Goal: Task Accomplishment & Management: Use online tool/utility

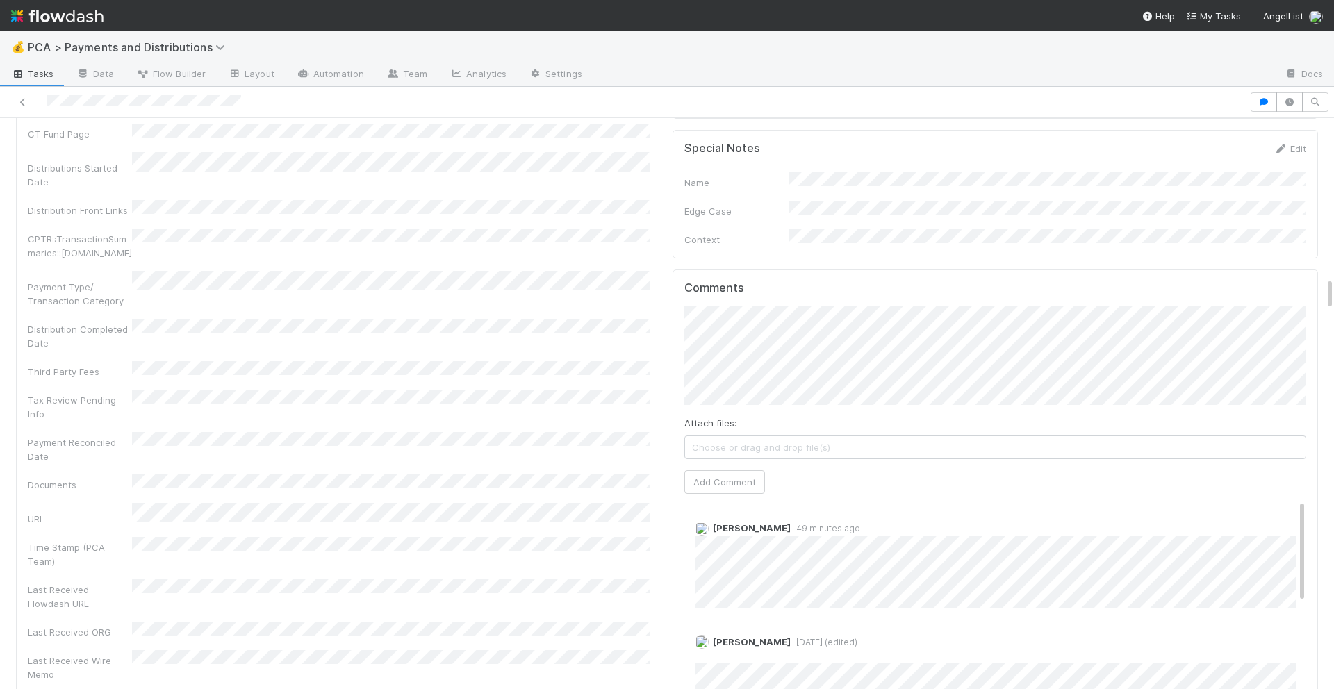
scroll to position [2846, 0]
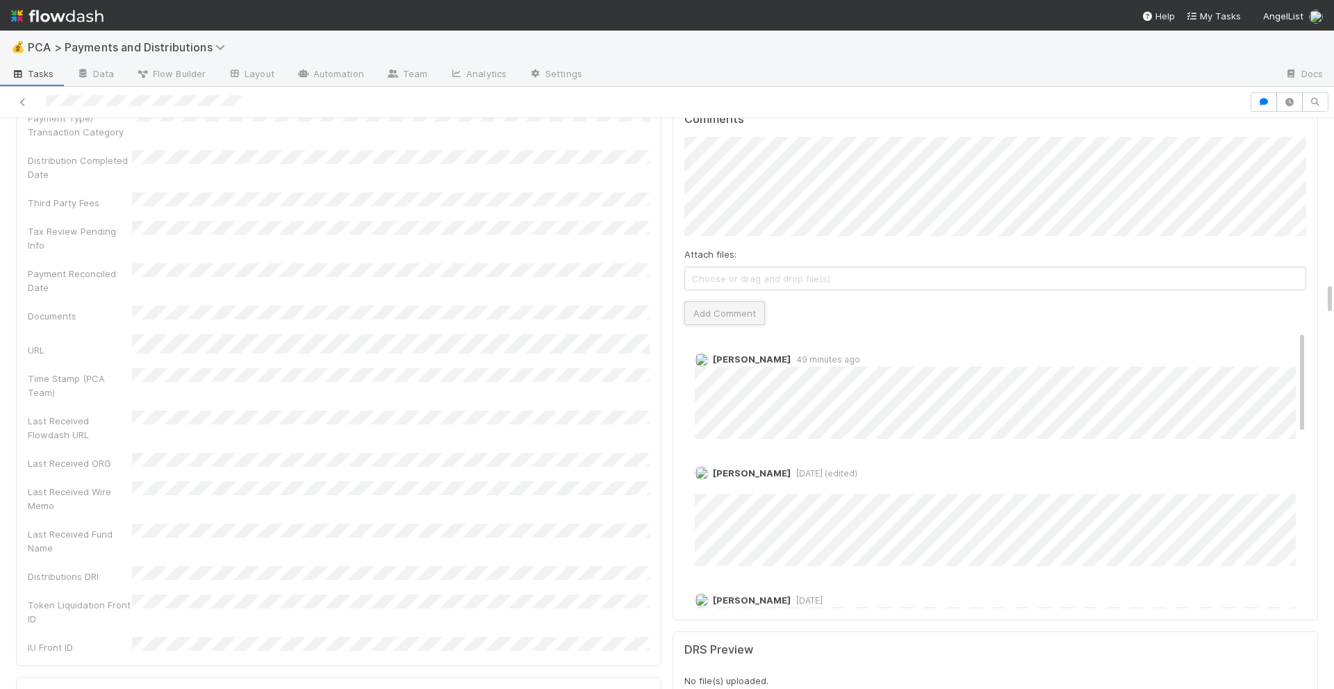
click at [745, 302] on button "Add Comment" at bounding box center [724, 314] width 81 height 24
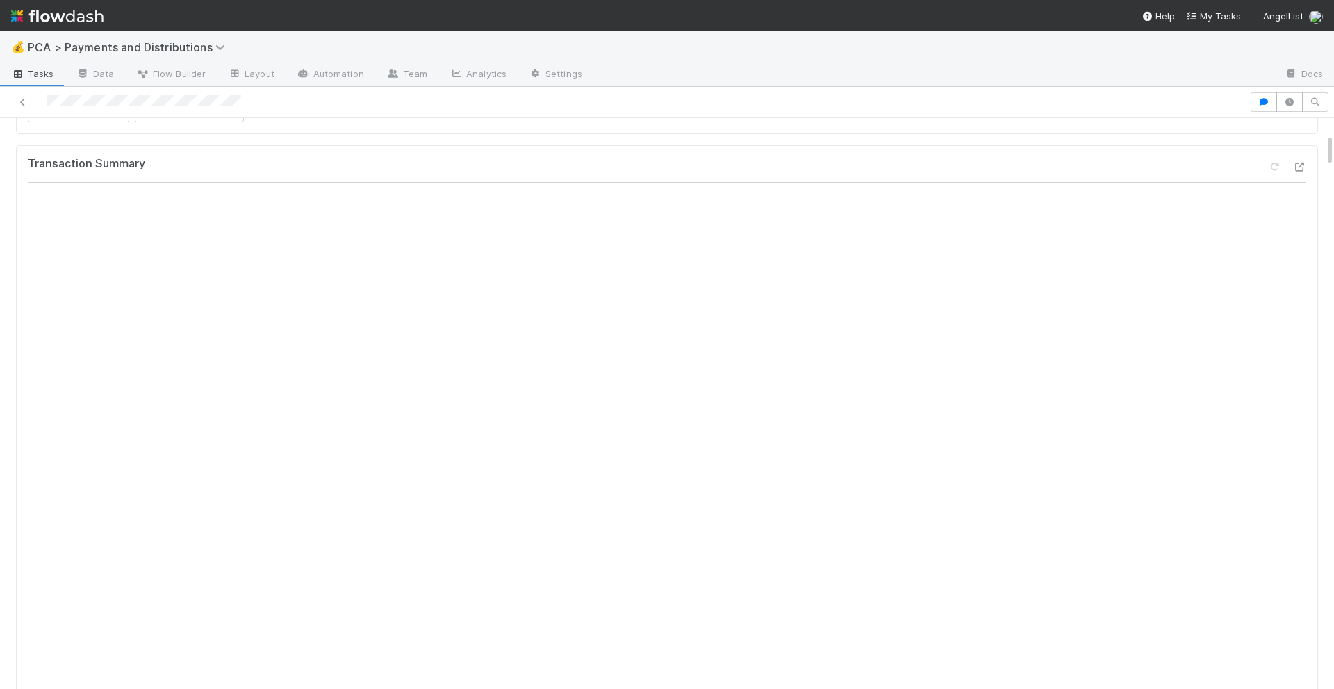
scroll to position [270, 0]
click at [1292, 187] on icon at bounding box center [1299, 183] width 14 height 9
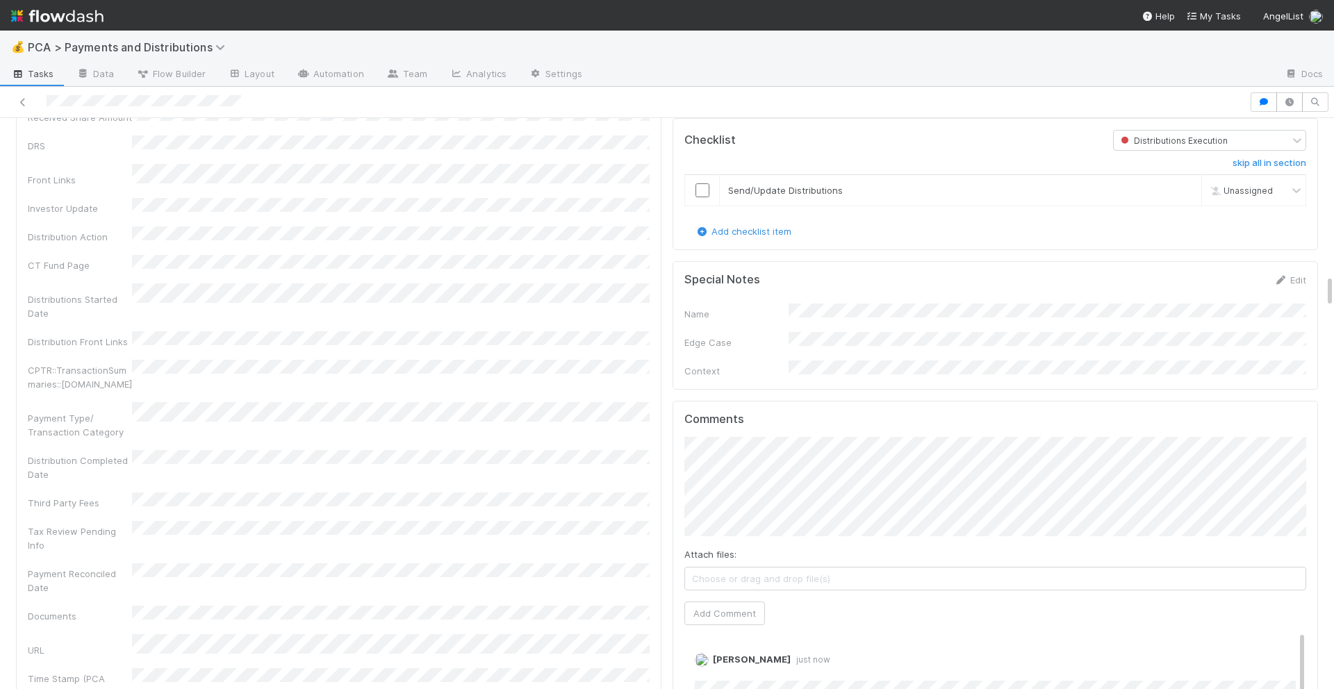
scroll to position [2738, 0]
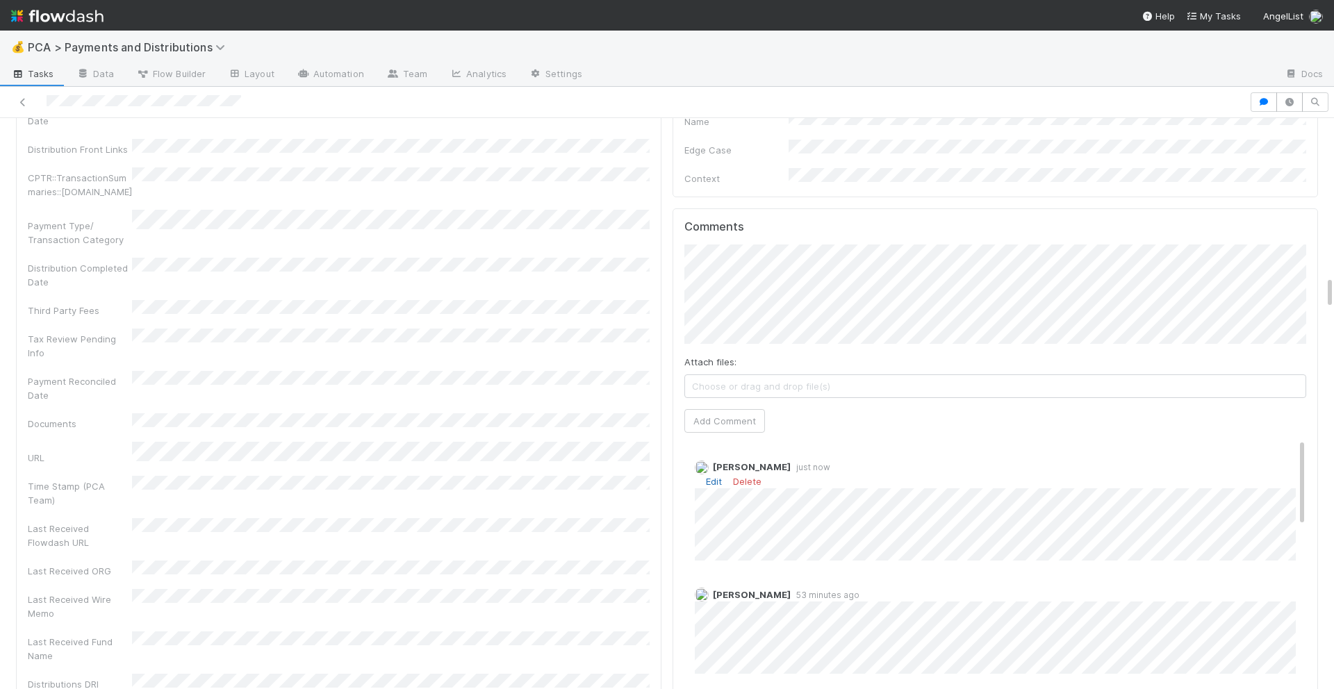
click at [717, 476] on link "Edit" at bounding box center [714, 481] width 16 height 11
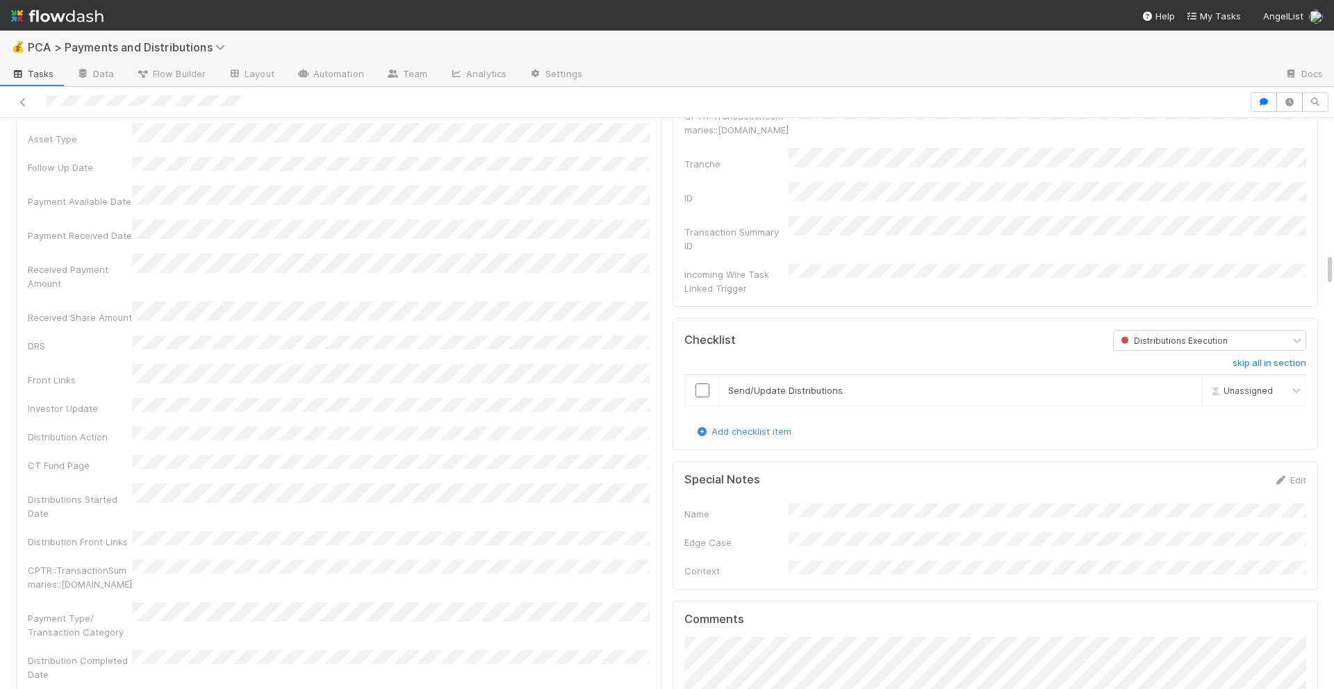
scroll to position [2324, 0]
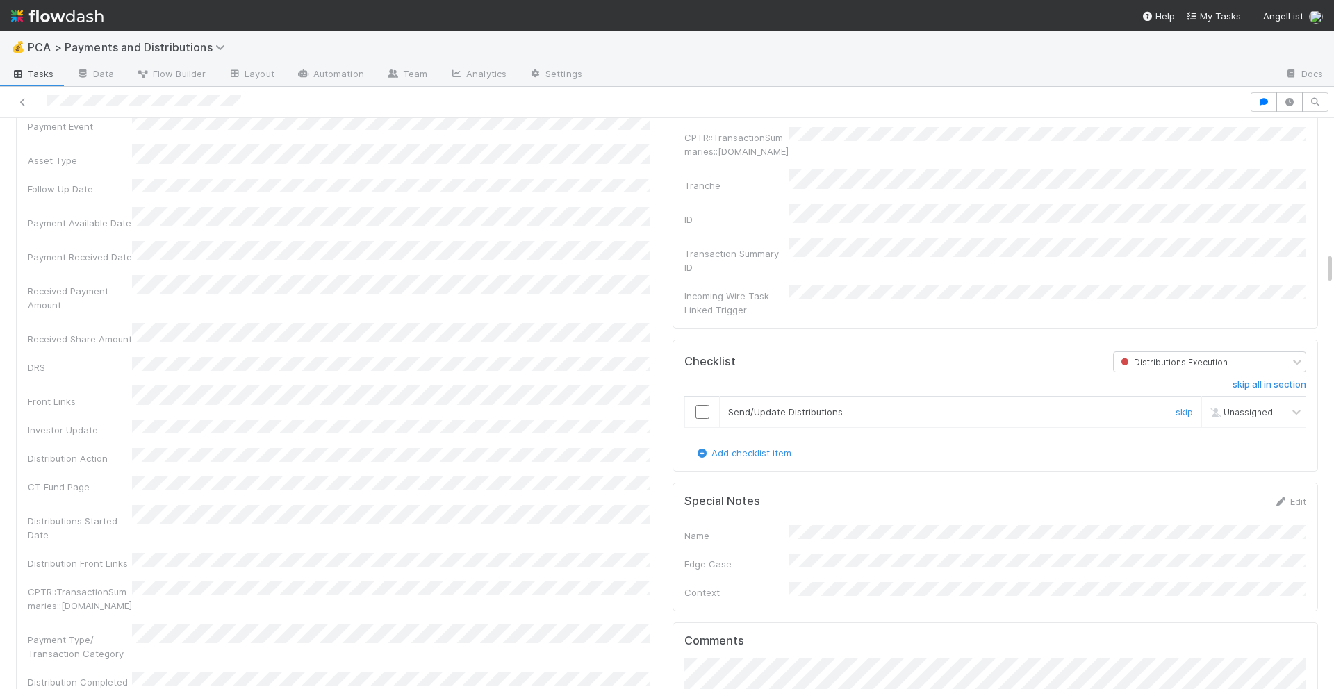
click at [702, 405] on input "checkbox" at bounding box center [702, 412] width 14 height 14
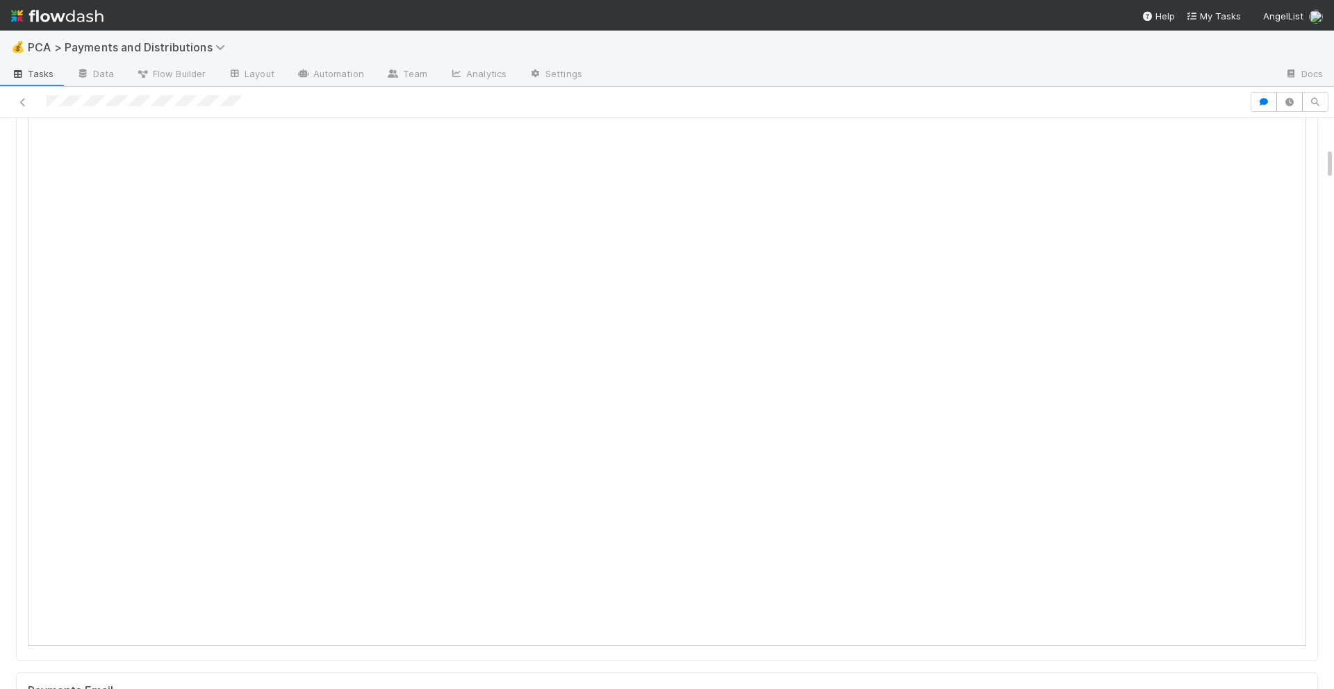
scroll to position [0, 0]
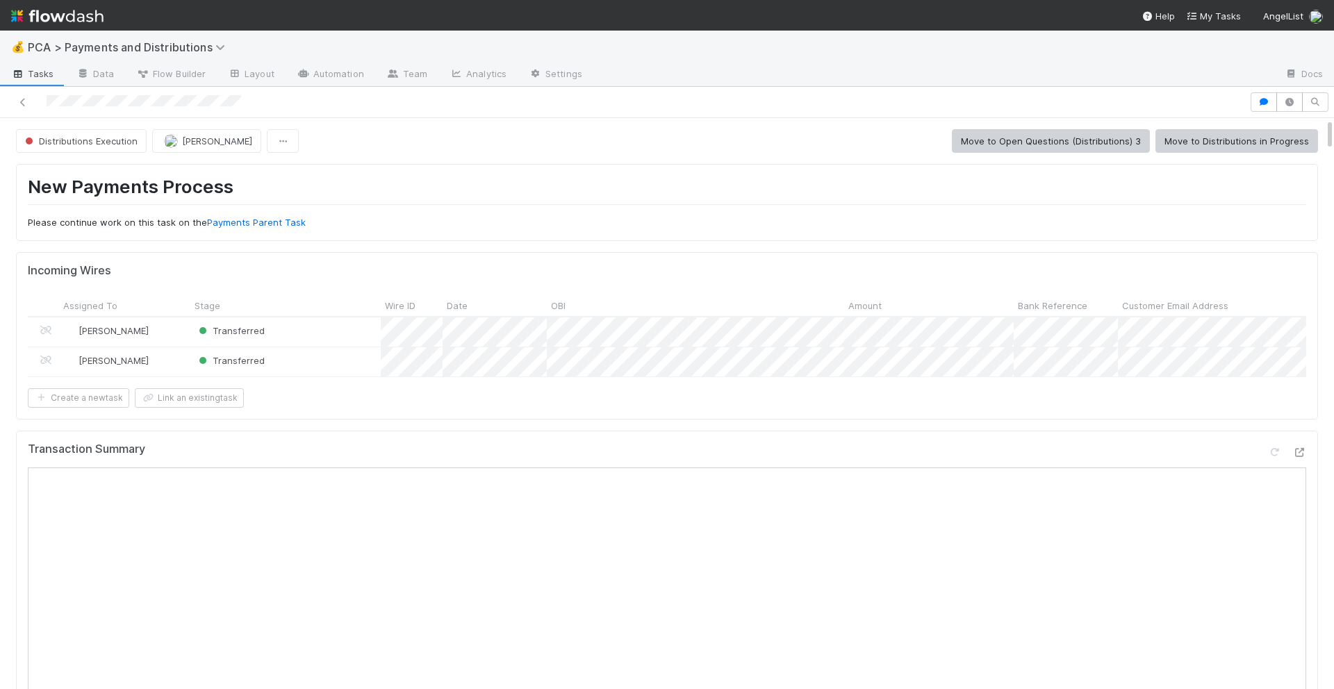
click at [1252, 141] on button "Move to Distributions in Progress" at bounding box center [1236, 141] width 163 height 24
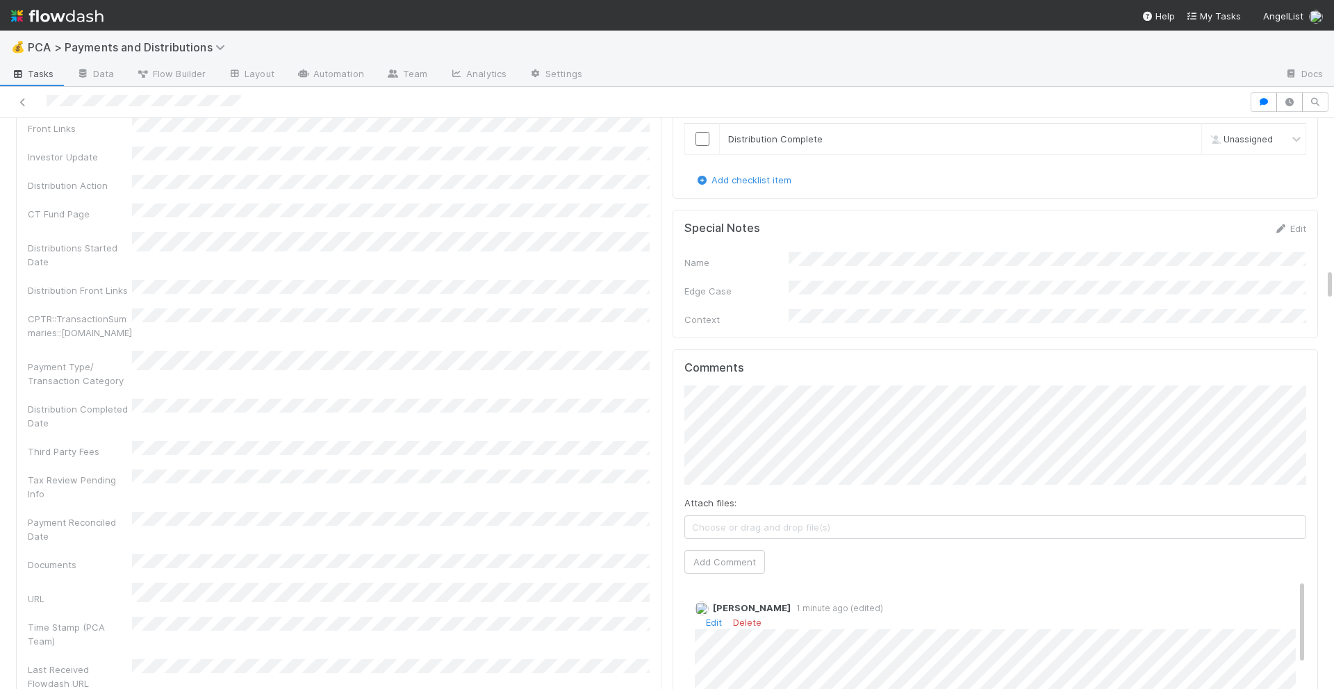
scroll to position [2562, 0]
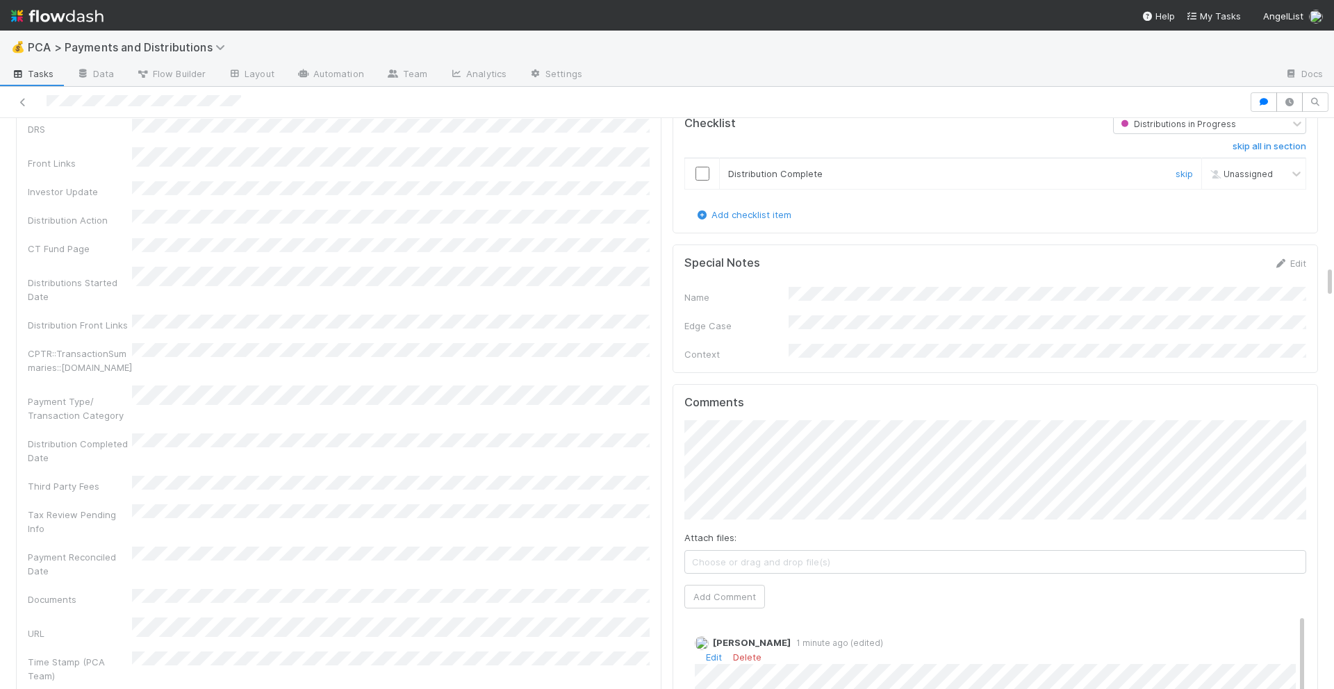
click at [700, 167] on input "checkbox" at bounding box center [702, 174] width 14 height 14
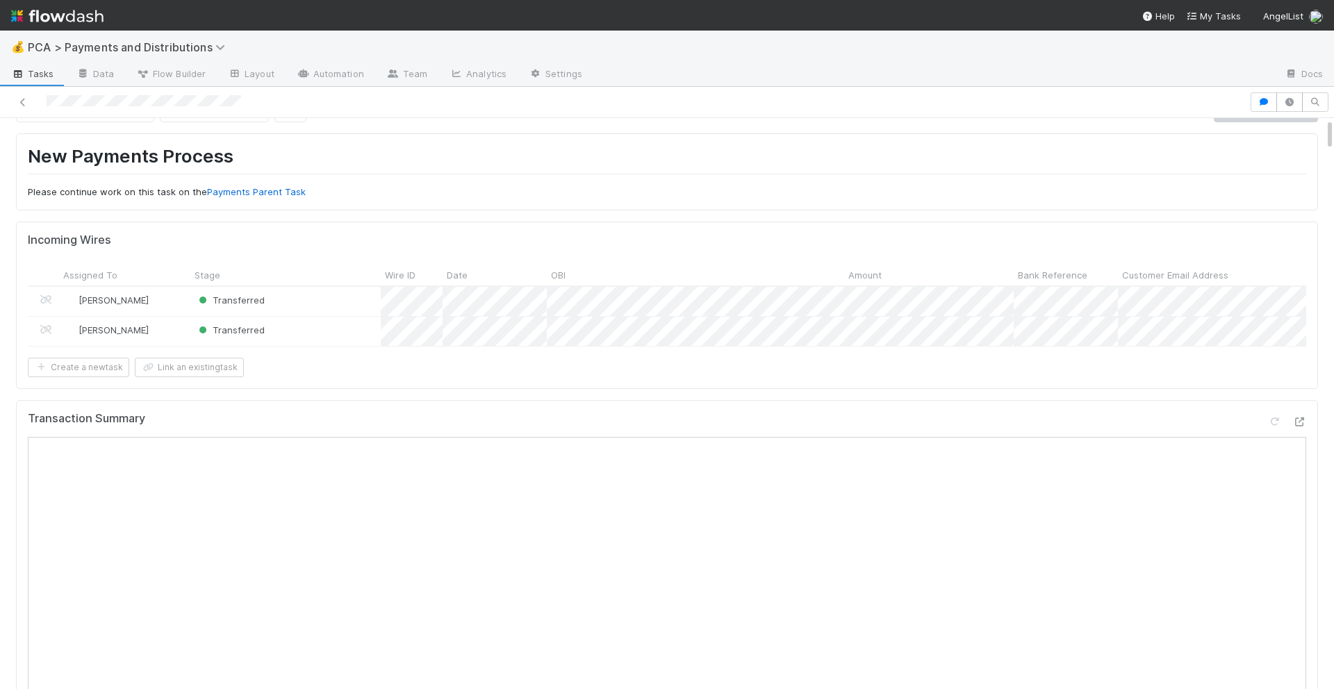
scroll to position [0, 0]
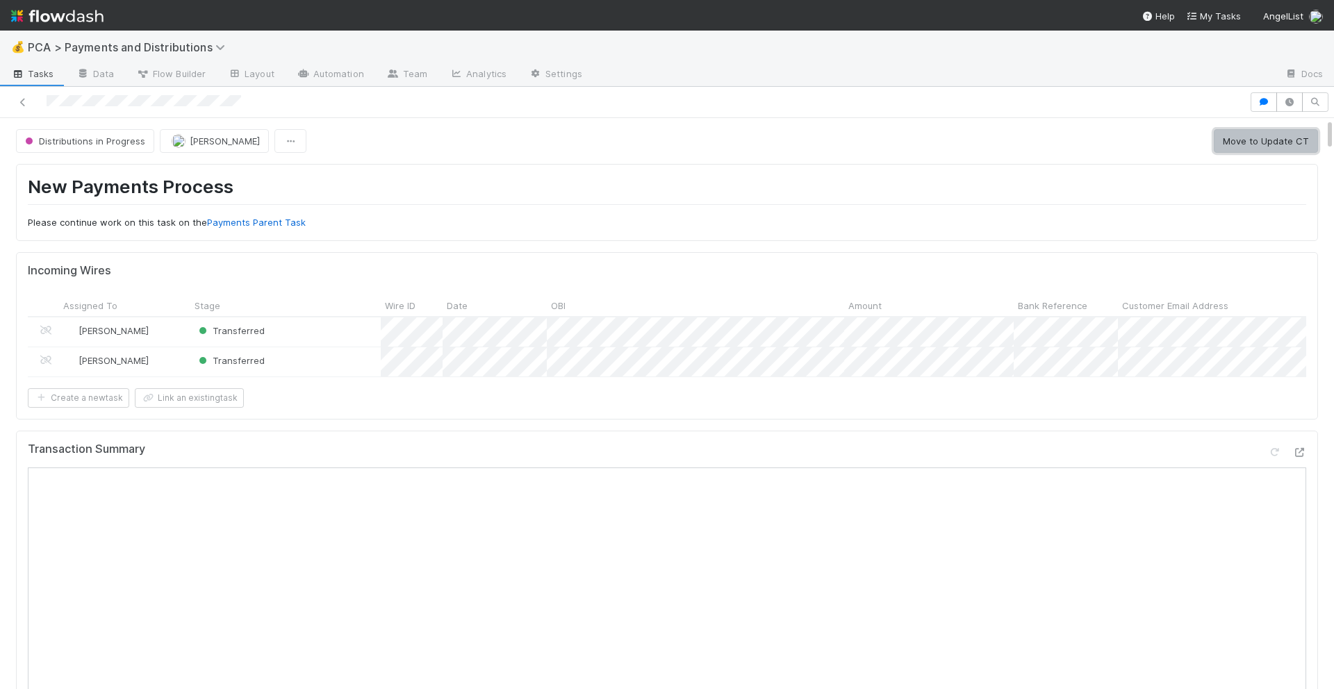
click at [1248, 146] on button "Move to Update CT" at bounding box center [1266, 141] width 104 height 24
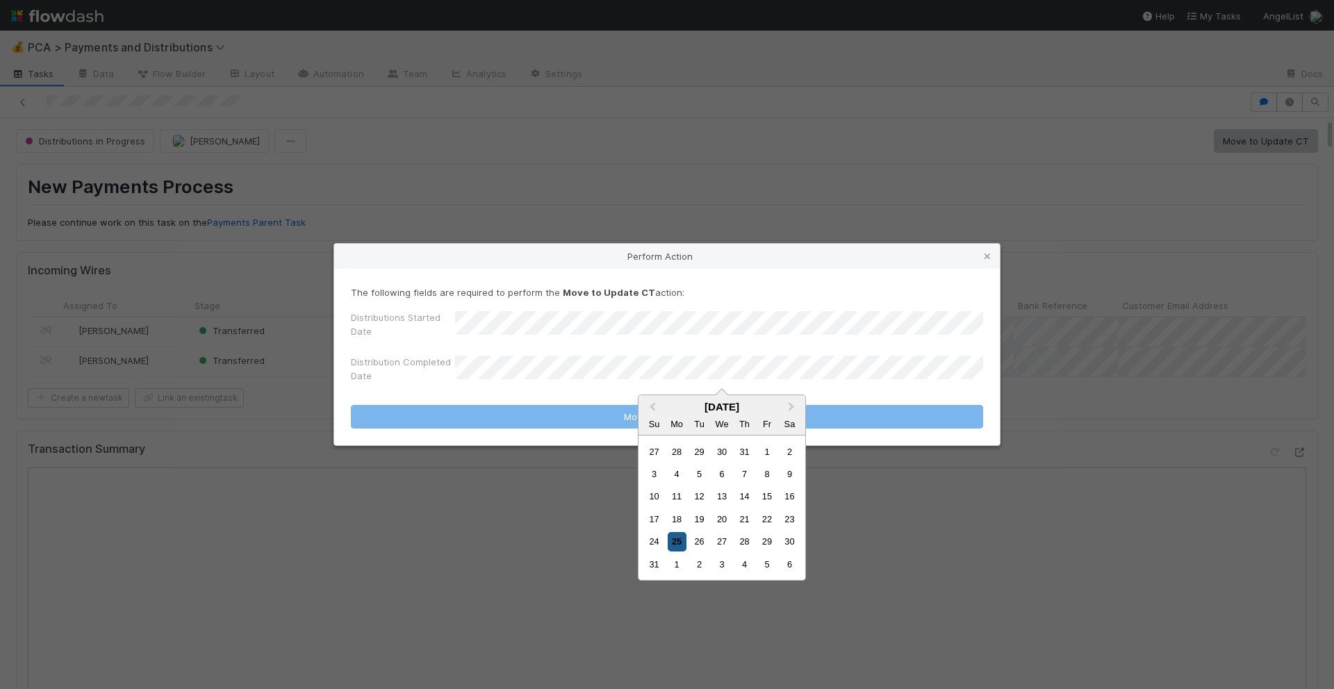
click at [679, 538] on div "25" at bounding box center [677, 541] width 19 height 19
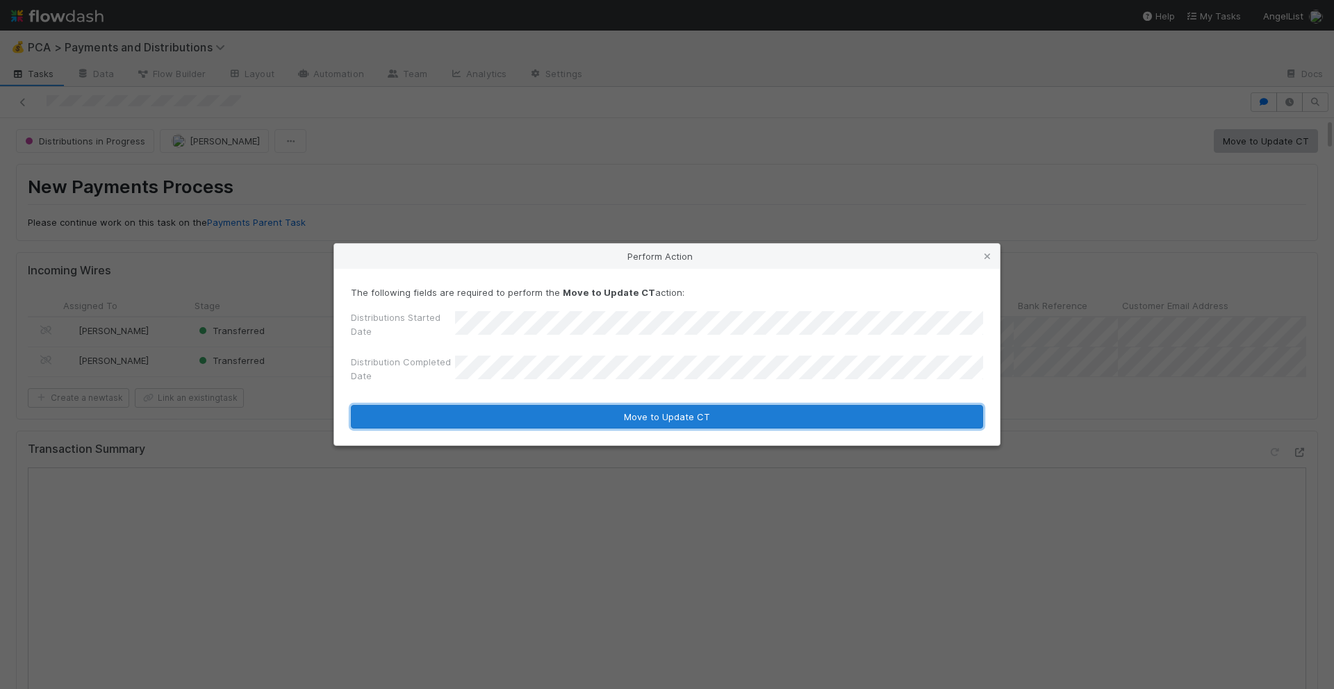
click at [681, 418] on button "Move to Update CT" at bounding box center [667, 417] width 632 height 24
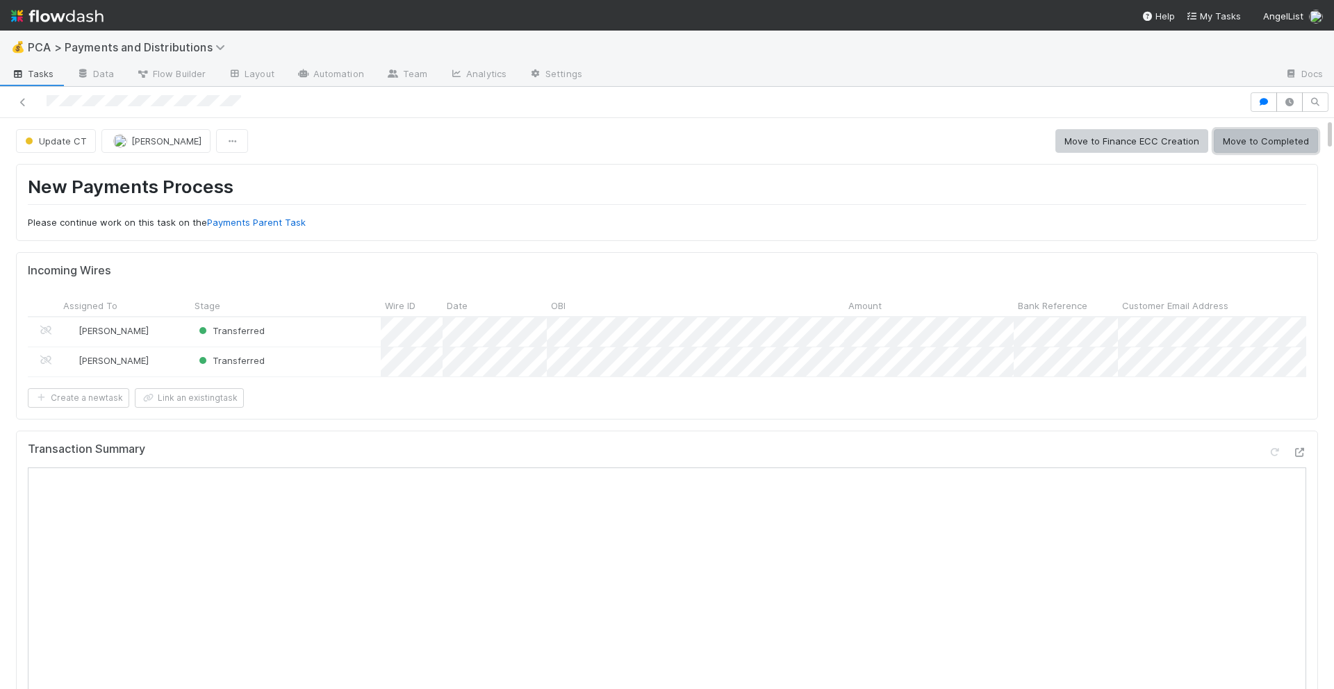
click at [1259, 149] on button "Move to Completed" at bounding box center [1266, 141] width 104 height 24
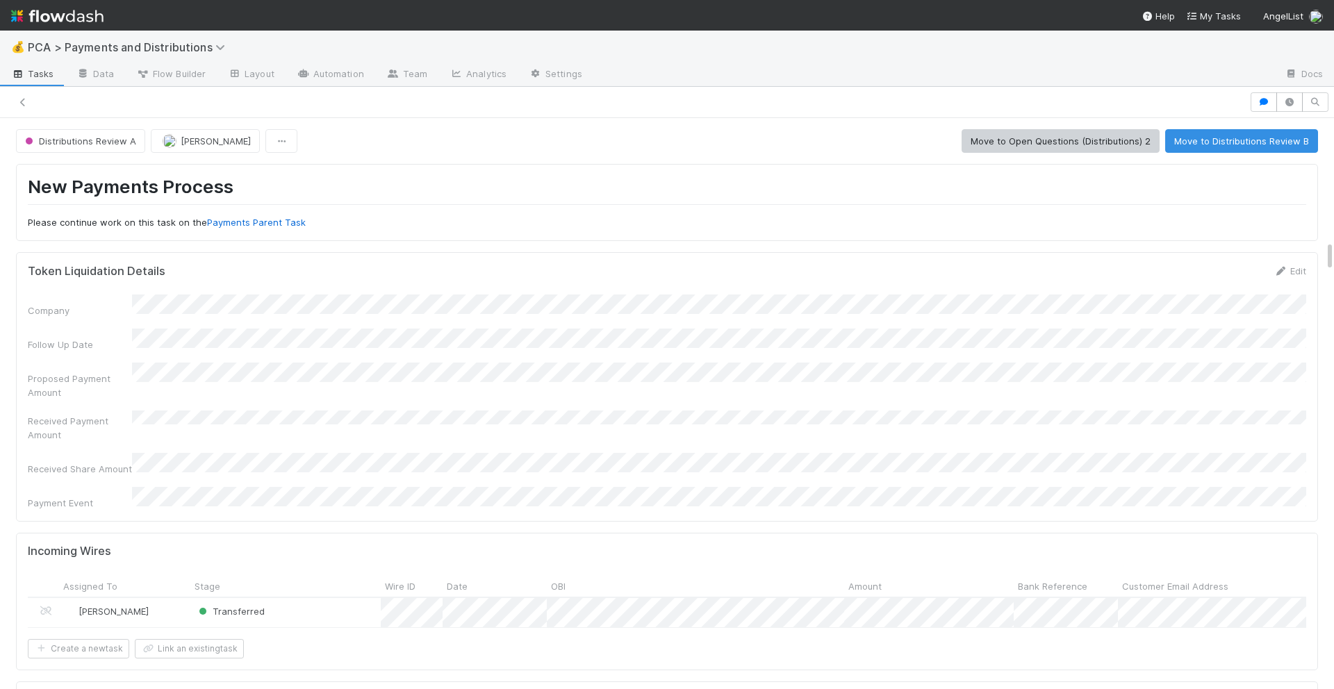
scroll to position [2219, 0]
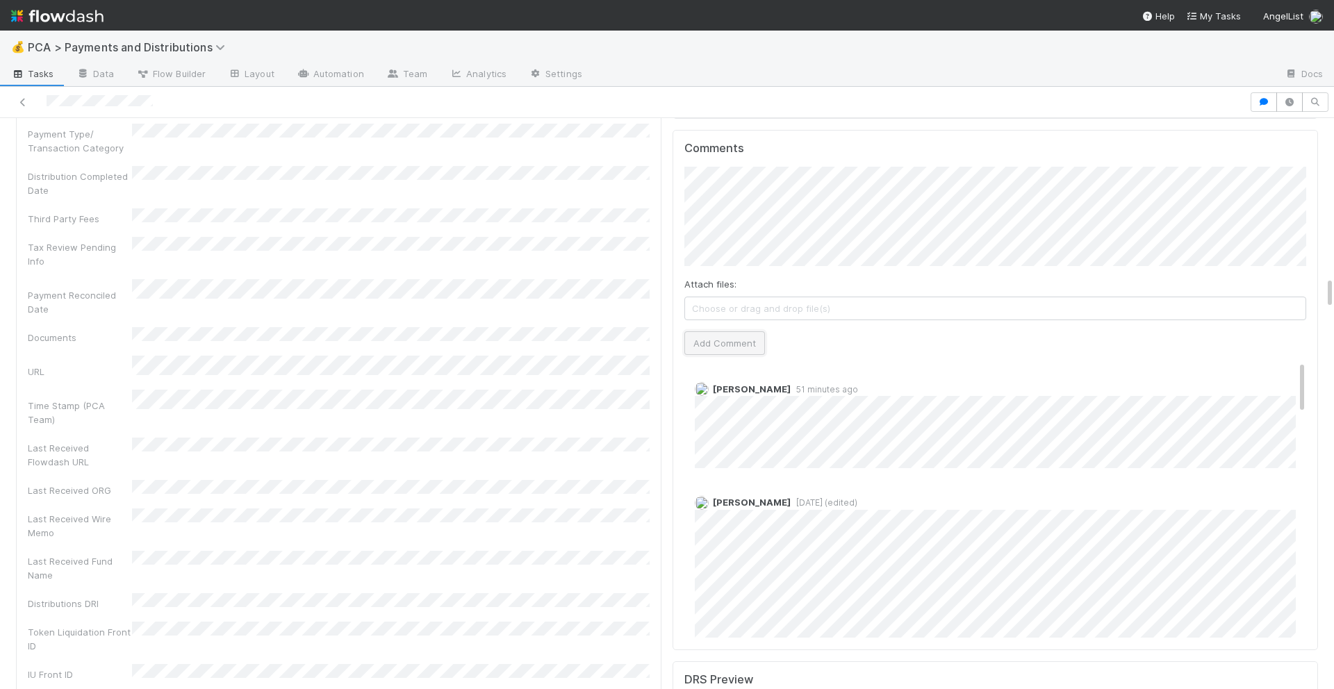
click at [717, 331] on button "Add Comment" at bounding box center [724, 343] width 81 height 24
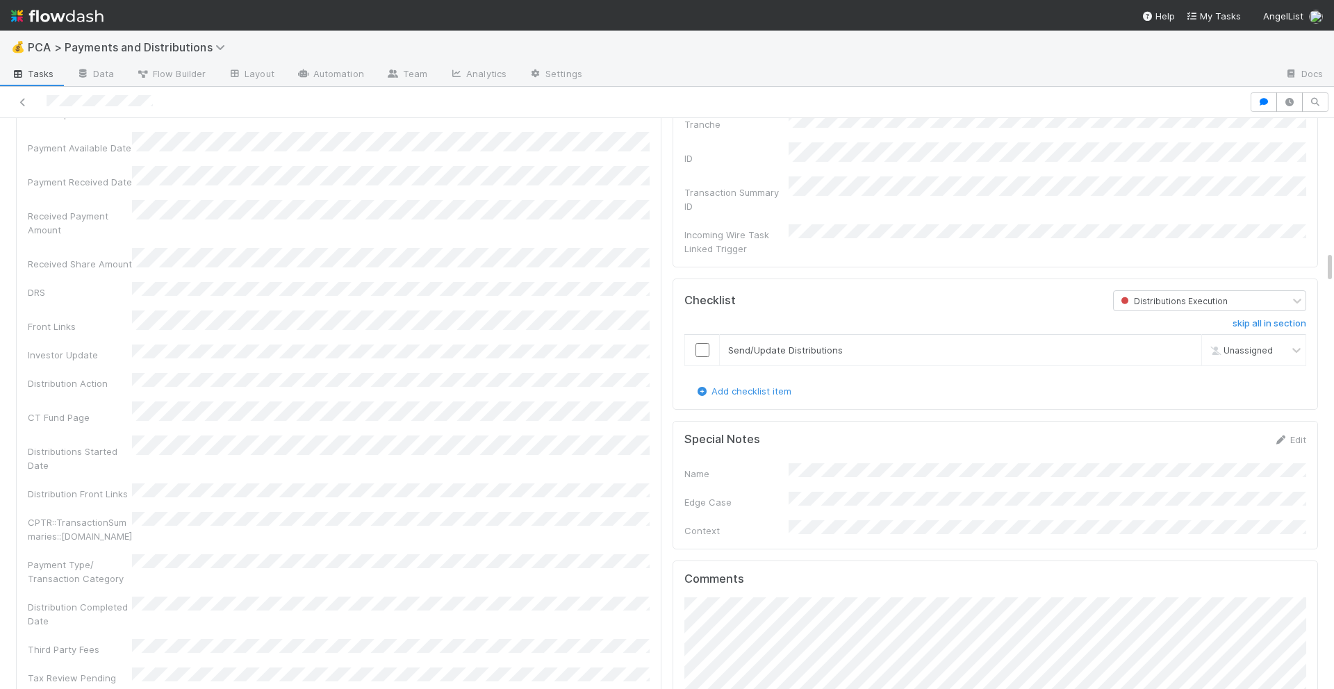
scroll to position [2302, 0]
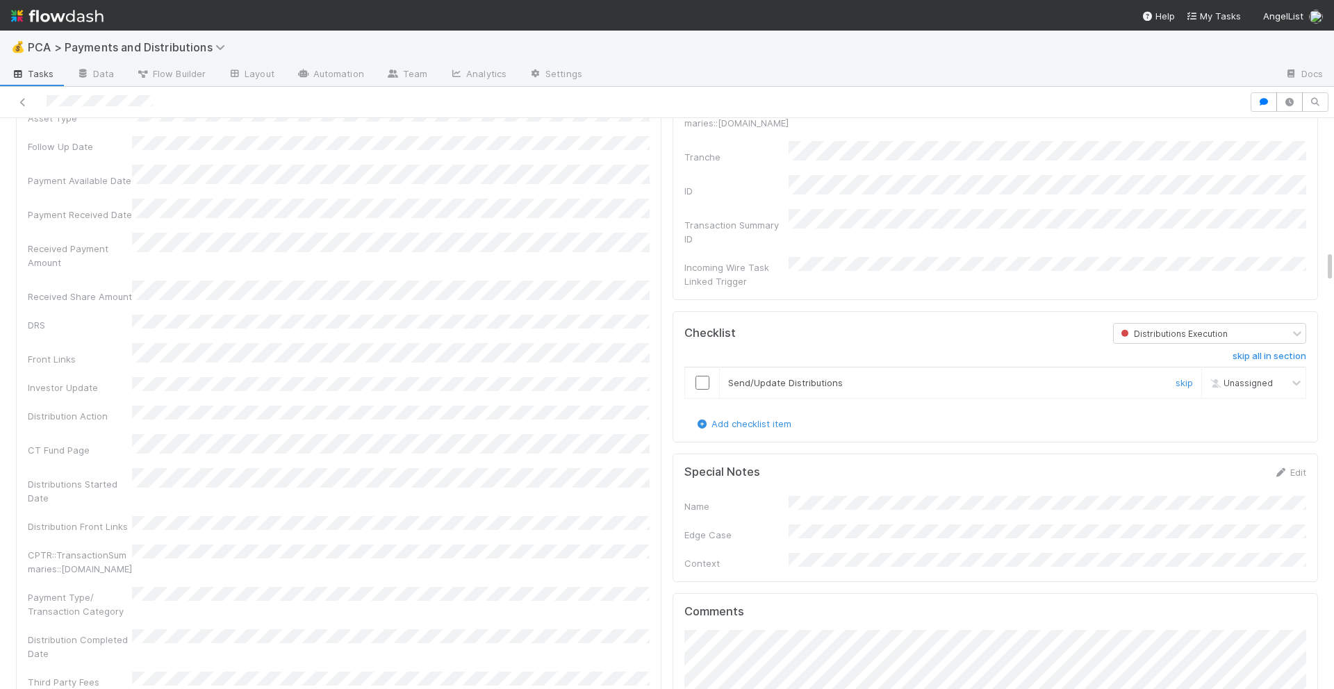
click at [700, 376] on input "checkbox" at bounding box center [702, 383] width 14 height 14
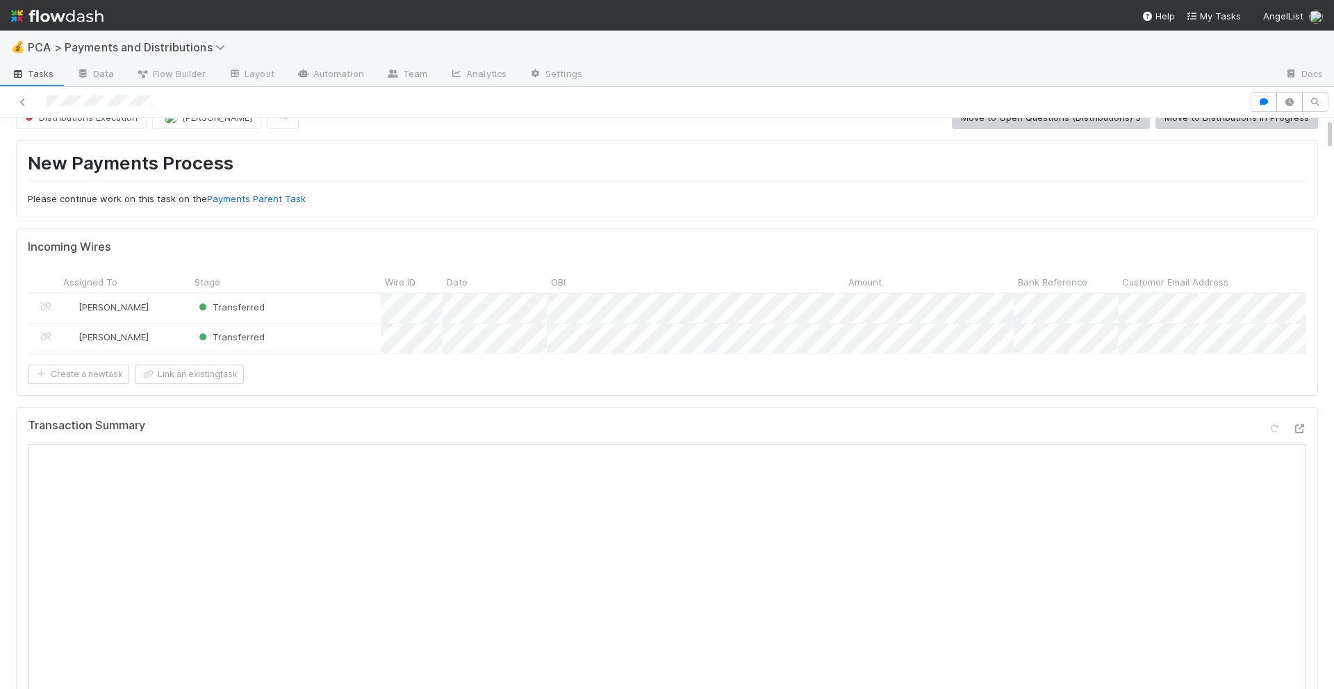
scroll to position [0, 0]
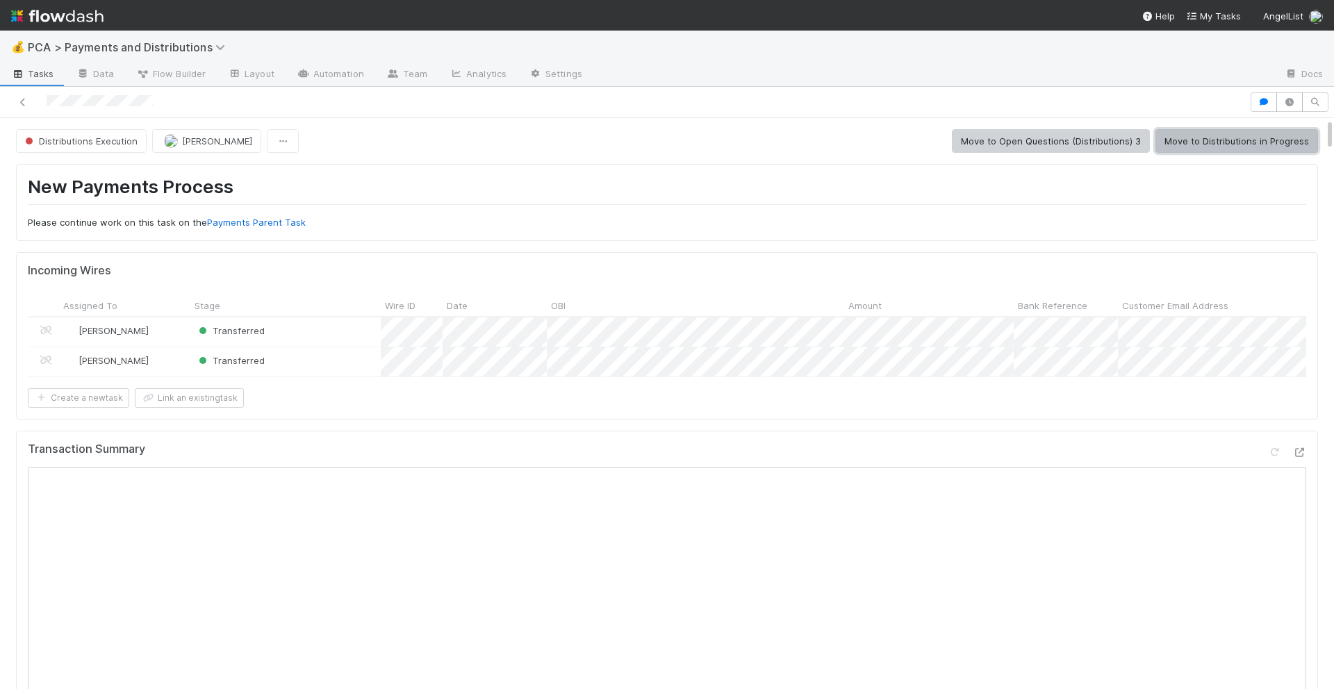
click at [1200, 149] on button "Move to Distributions in Progress" at bounding box center [1236, 141] width 163 height 24
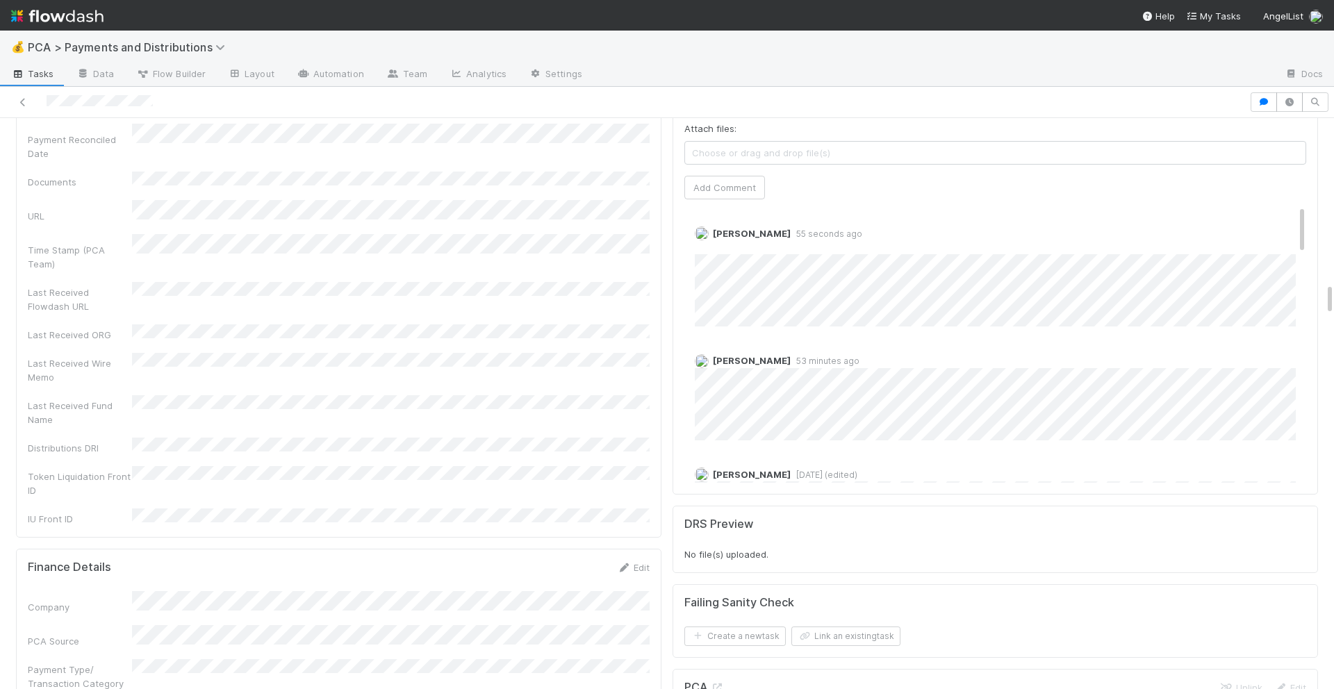
scroll to position [2874, 0]
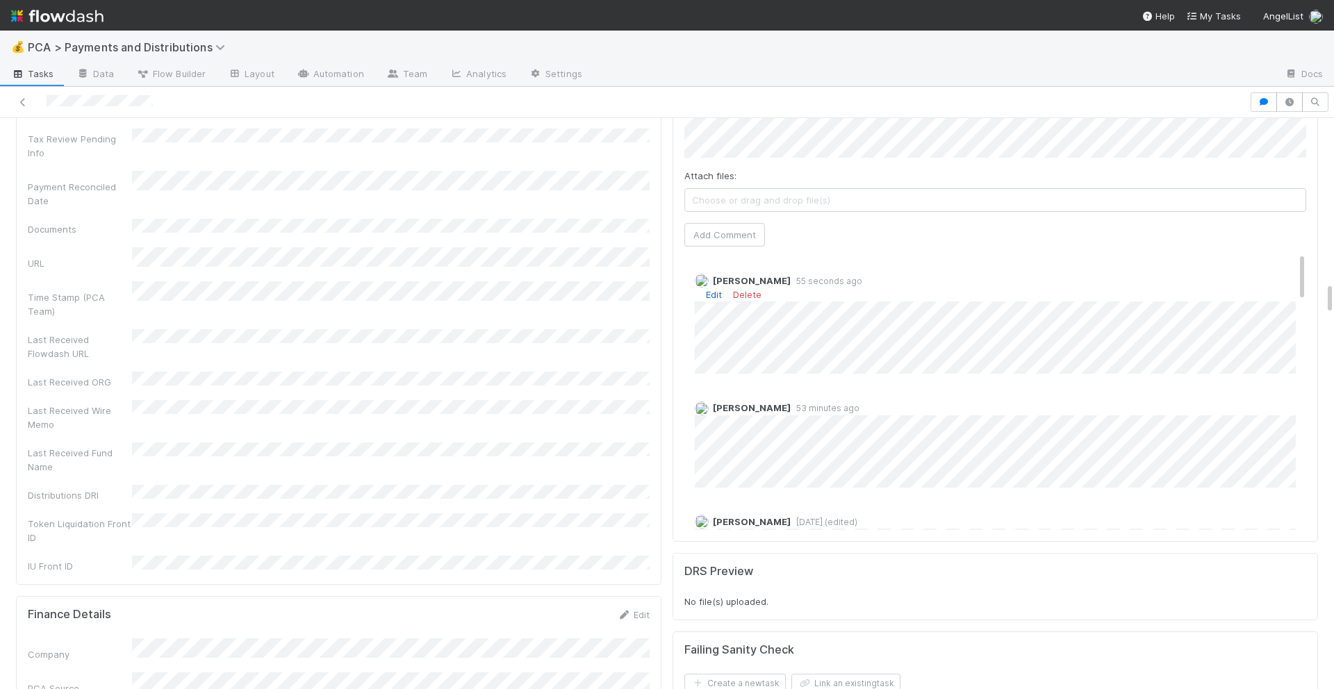
click at [711, 289] on link "Edit" at bounding box center [714, 294] width 16 height 11
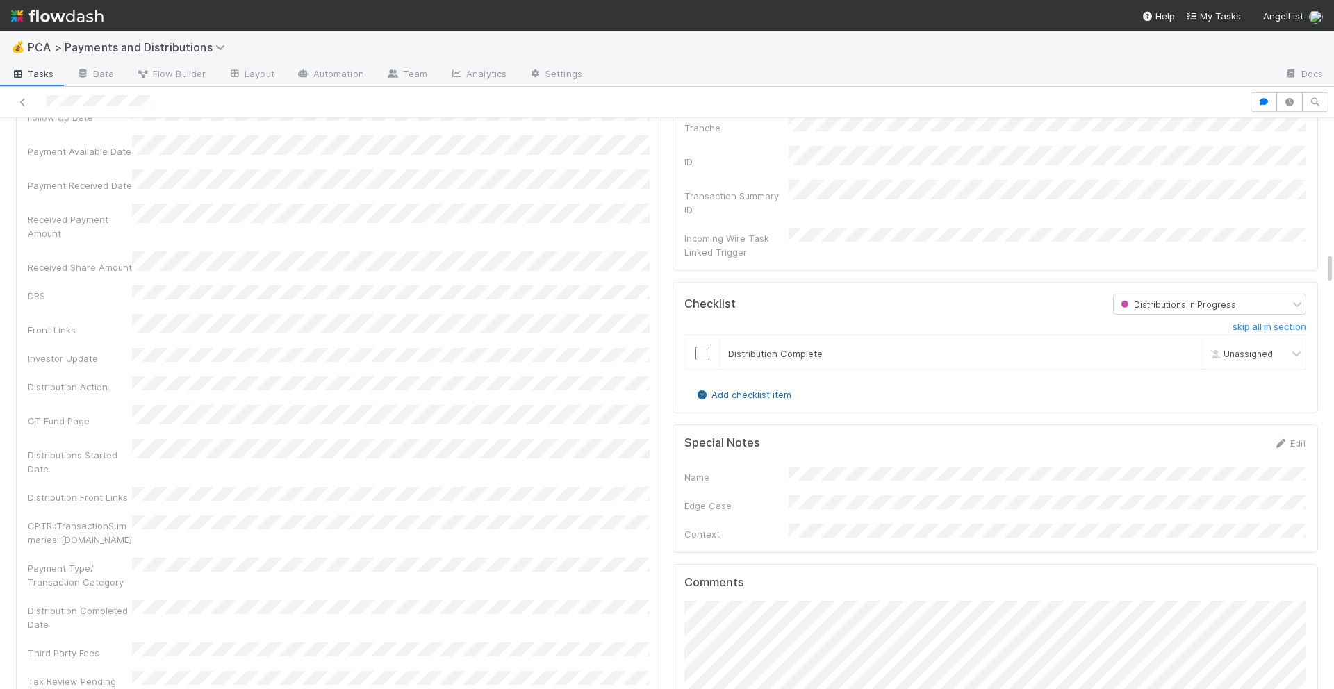
scroll to position [2325, 0]
click at [704, 354] on input "checkbox" at bounding box center [702, 361] width 14 height 14
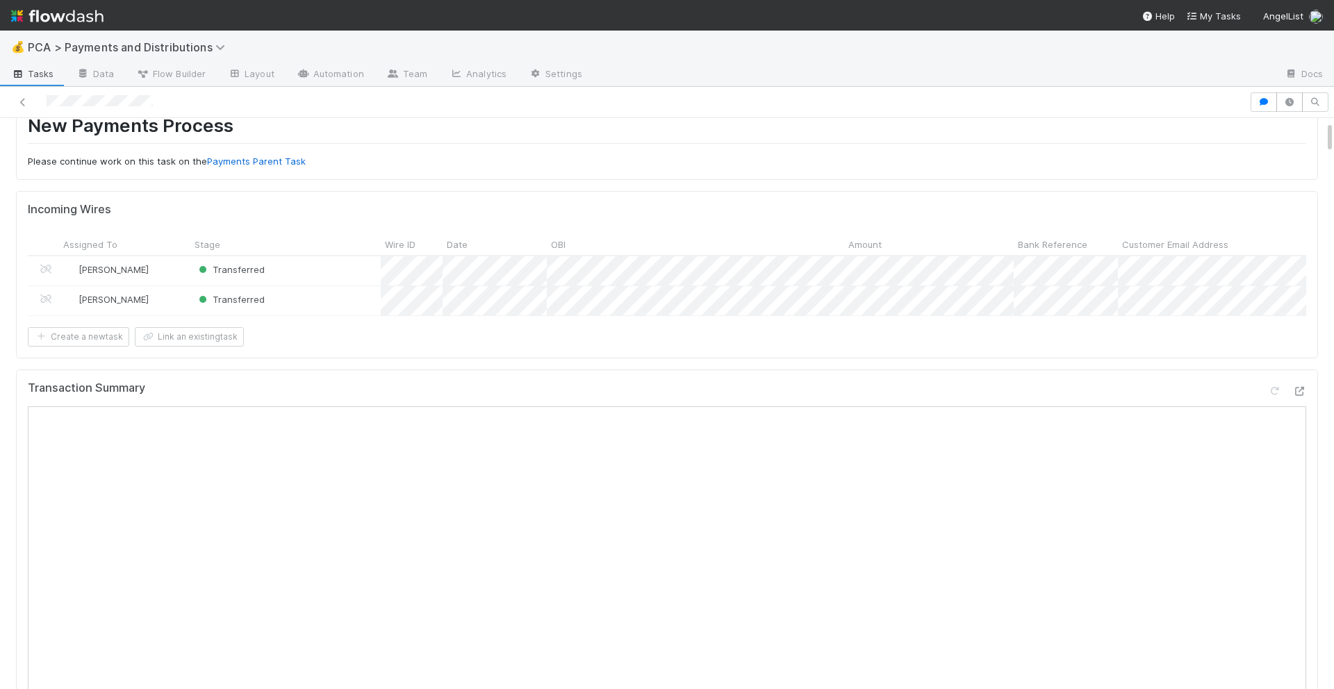
scroll to position [0, 0]
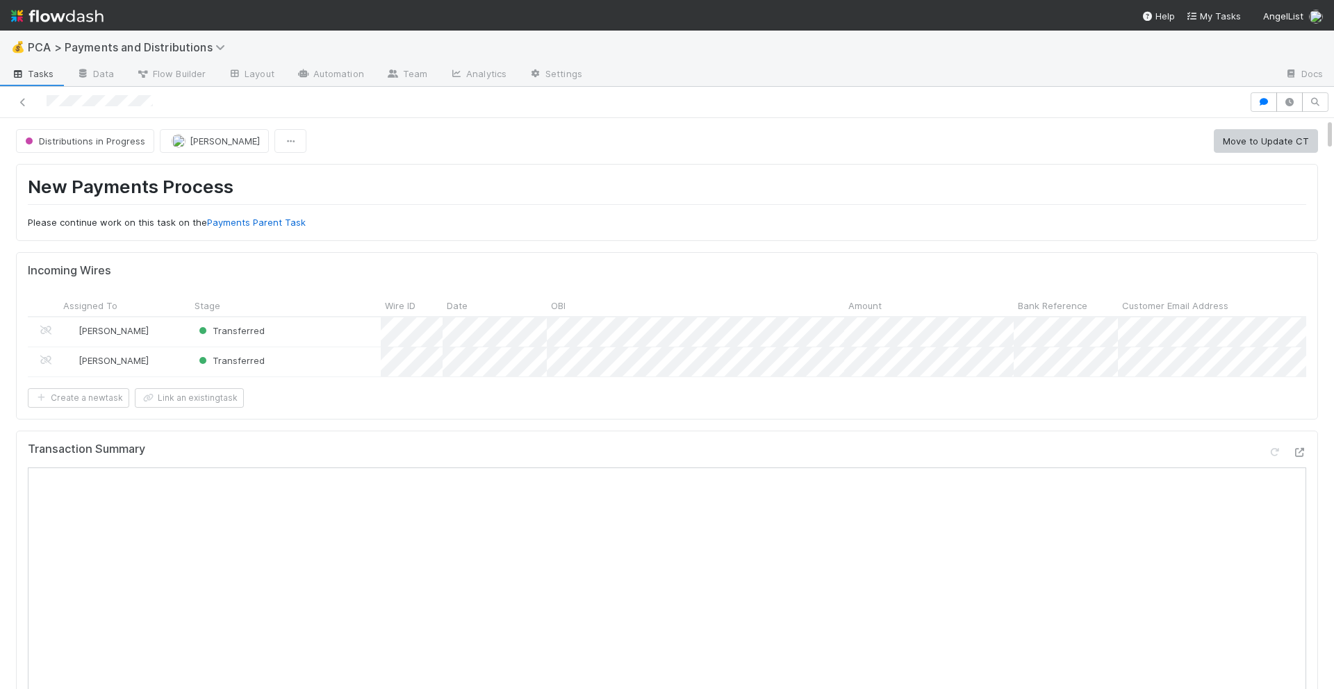
click at [1261, 143] on button "Move to Update CT" at bounding box center [1266, 141] width 104 height 24
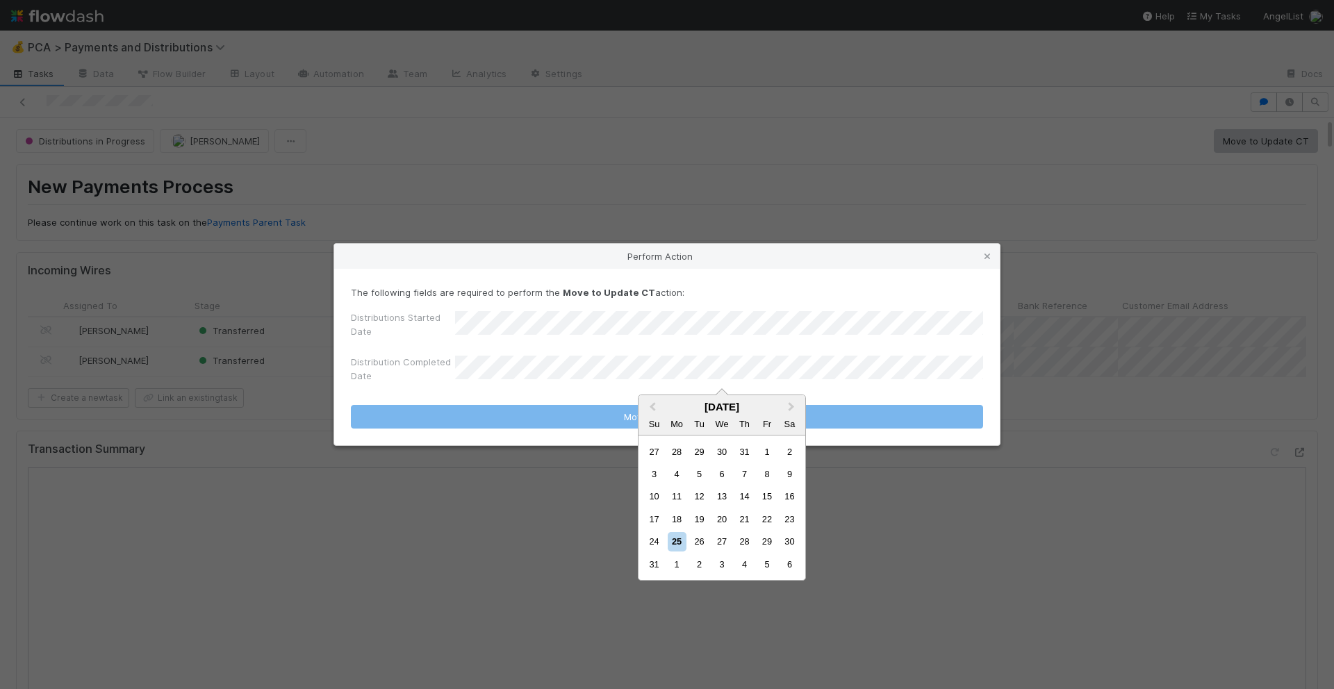
click at [673, 542] on div "25" at bounding box center [677, 541] width 19 height 19
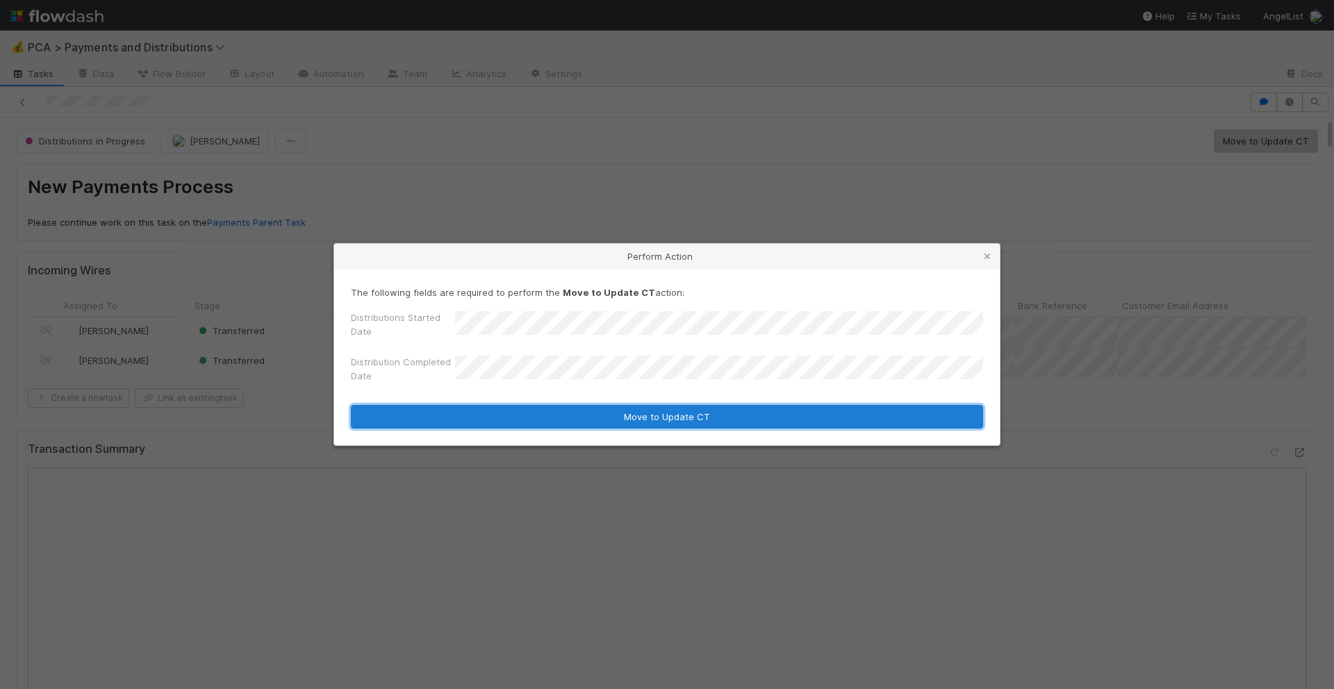
click at [658, 409] on button "Move to Update CT" at bounding box center [667, 417] width 632 height 24
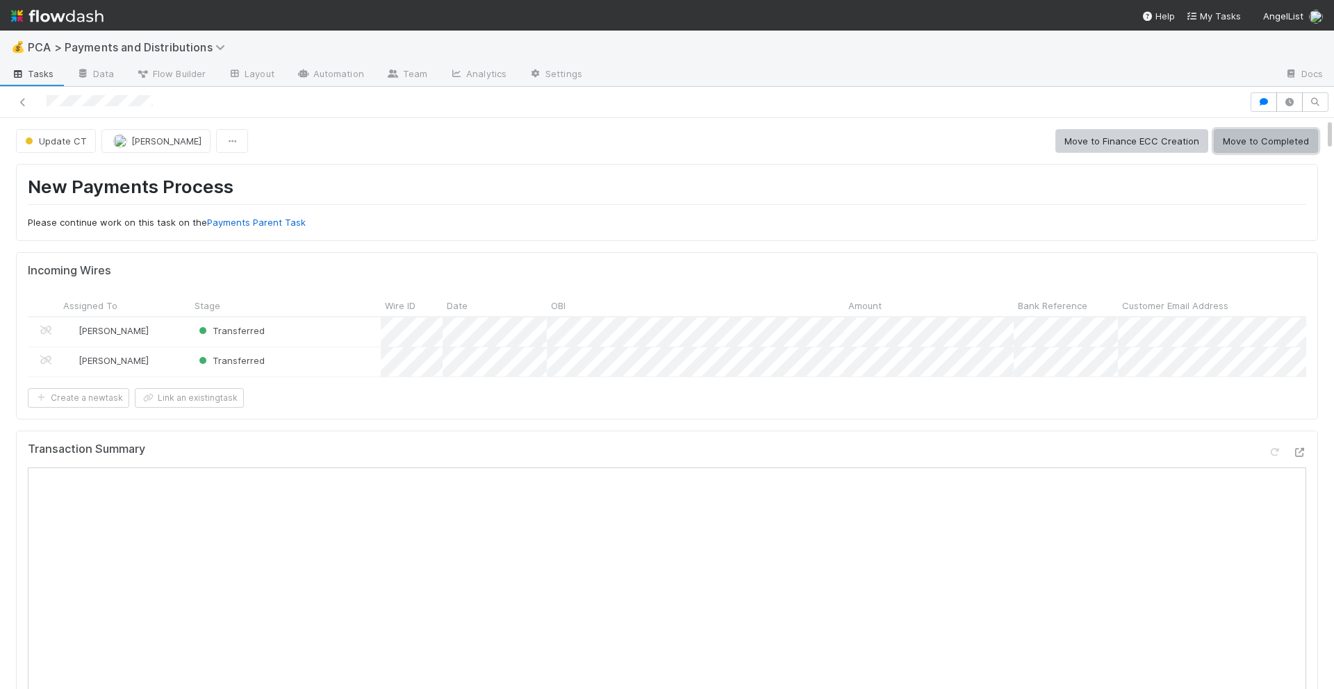
click at [1276, 131] on button "Move to Completed" at bounding box center [1266, 141] width 104 height 24
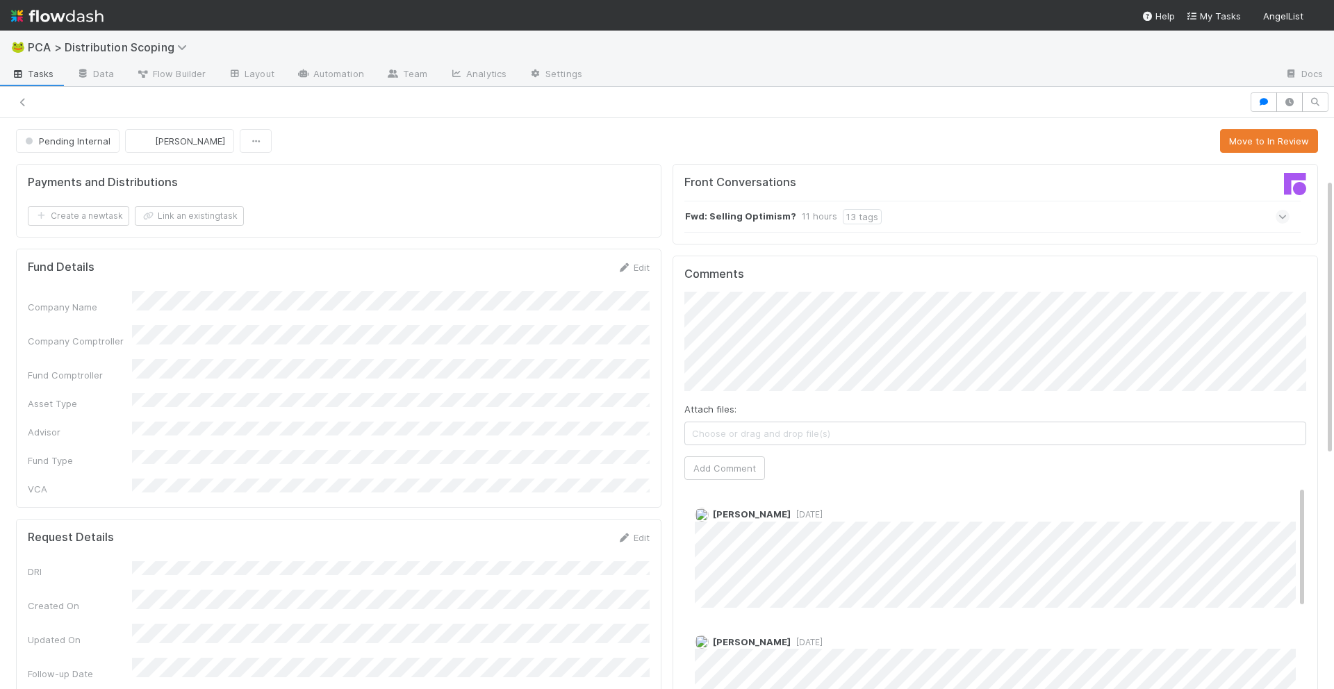
scroll to position [124, 0]
